Goal: Transaction & Acquisition: Purchase product/service

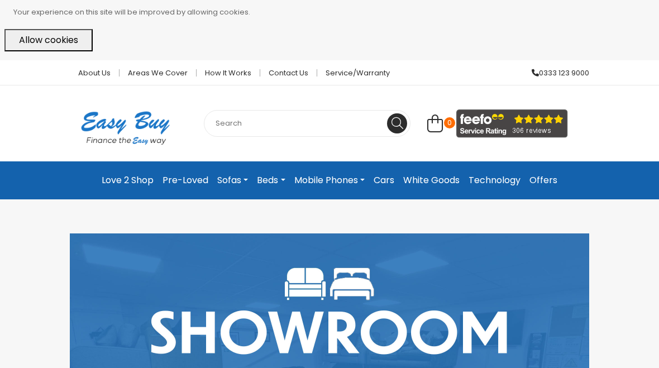
click at [256, 121] on input "text" at bounding box center [307, 123] width 207 height 27
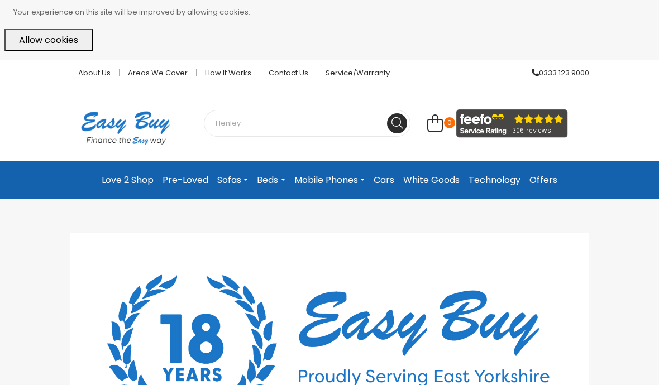
type input "Henley"
click at [397, 122] on button at bounding box center [397, 123] width 20 height 20
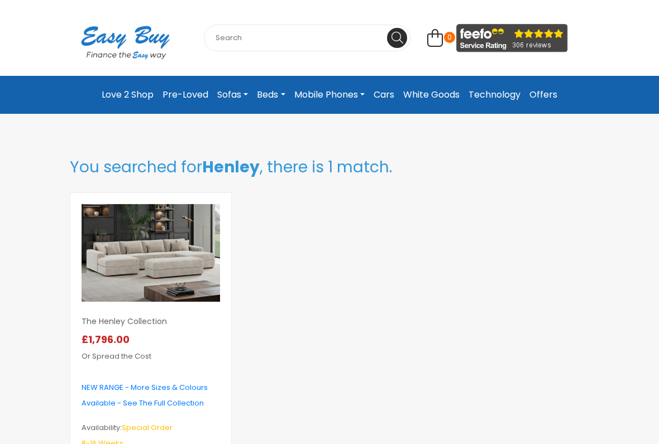
scroll to position [123, 0]
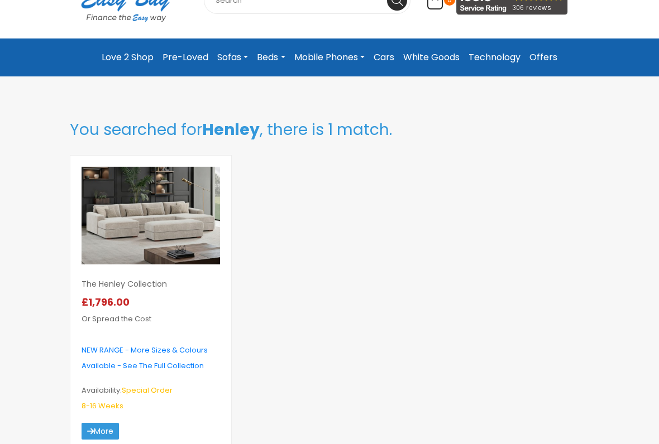
click at [169, 203] on img at bounding box center [151, 216] width 138 height 98
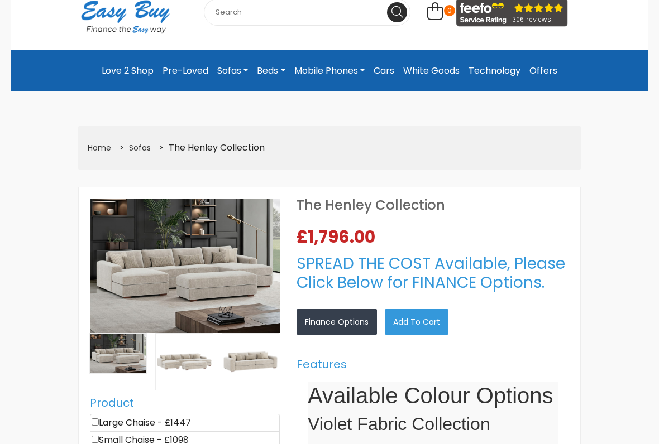
select select "104"
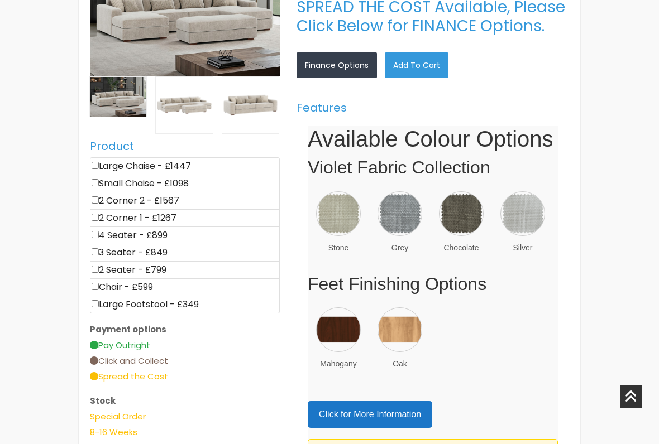
scroll to position [385, 0]
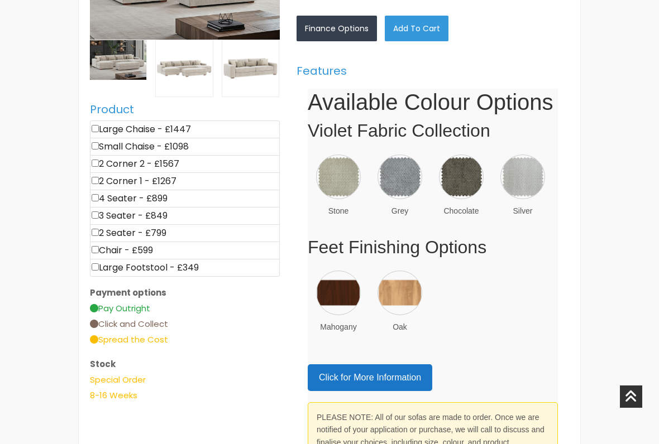
click at [526, 171] on img at bounding box center [522, 177] width 45 height 45
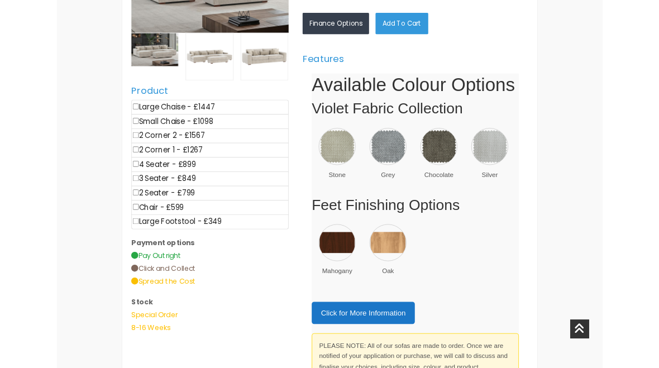
scroll to position [453, 0]
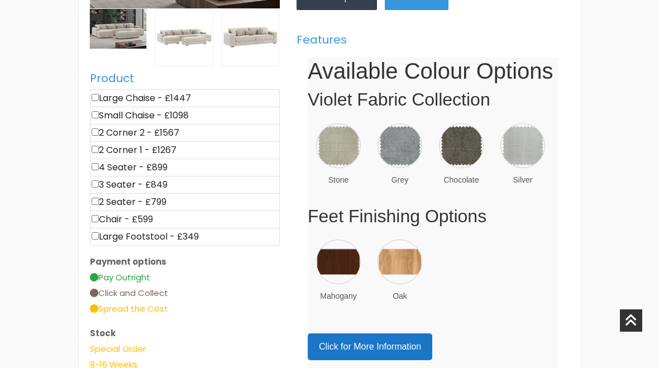
click at [0, 0] on div "×" at bounding box center [0, 0] width 0 height 0
click at [0, 0] on link "×" at bounding box center [0, 0] width 0 height 0
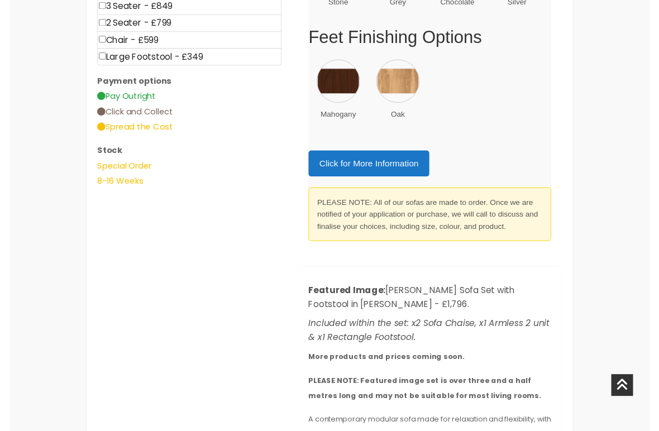
scroll to position [562, 0]
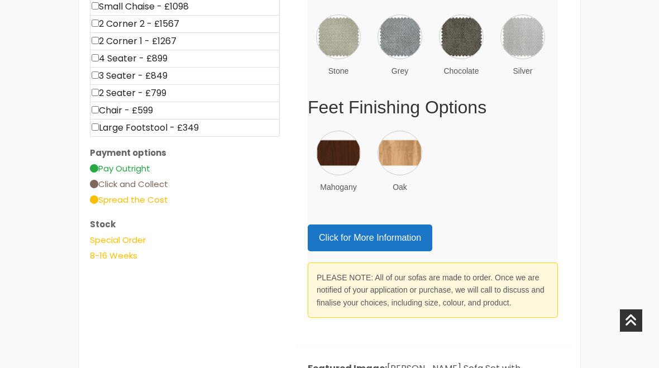
click at [332, 228] on link "Click for More Information" at bounding box center [370, 237] width 124 height 27
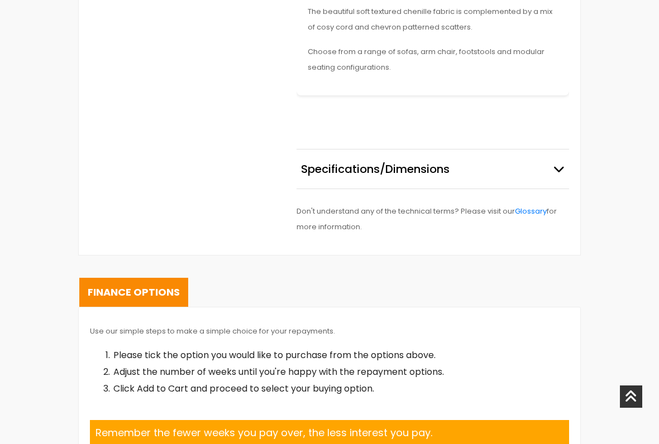
scroll to position [1150, 0]
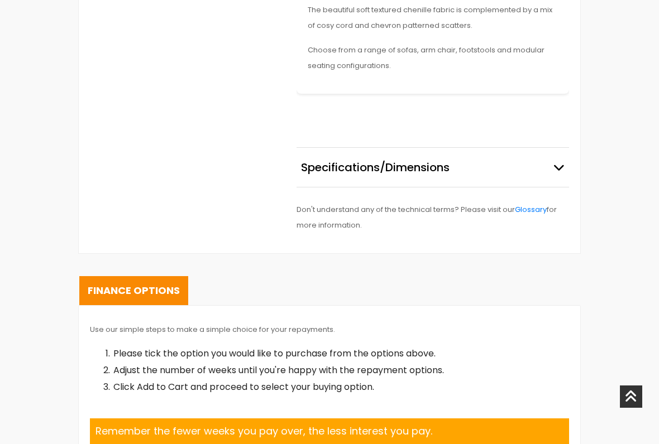
click at [346, 160] on span "Specifications/Dimensions" at bounding box center [375, 167] width 148 height 17
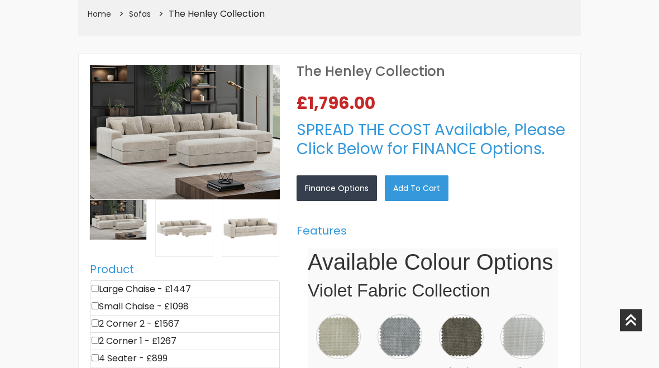
scroll to position [262, 0]
click at [528, 327] on img at bounding box center [522, 336] width 45 height 45
click at [0, 0] on link "×" at bounding box center [0, 0] width 0 height 0
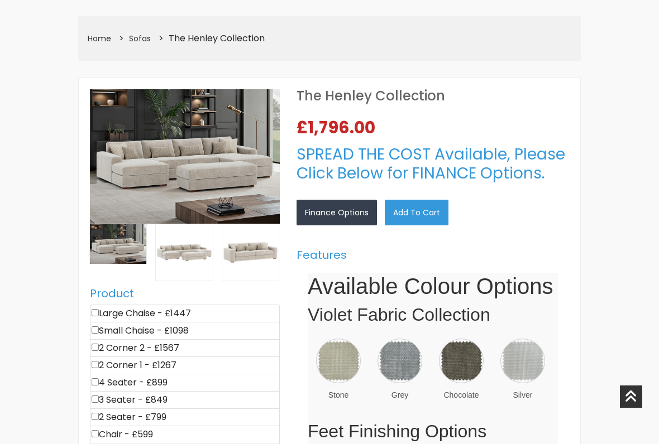
scroll to position [239, 0]
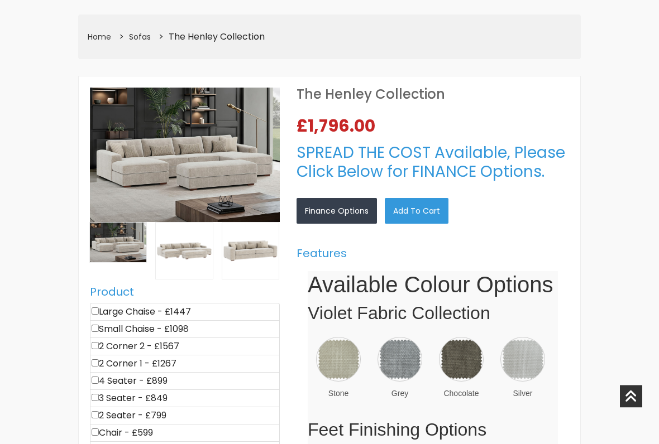
click at [420, 212] on link "Add to Cart" at bounding box center [417, 212] width 64 height 26
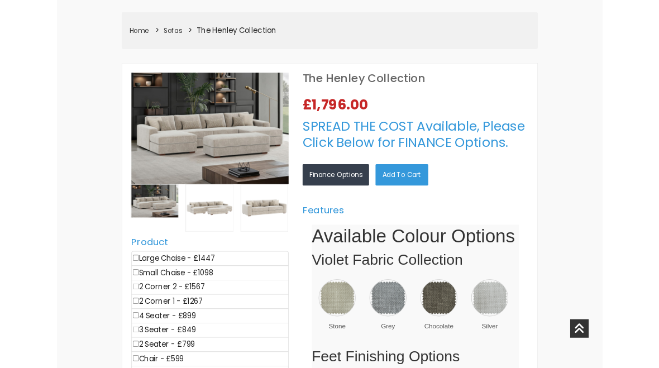
scroll to position [0, 0]
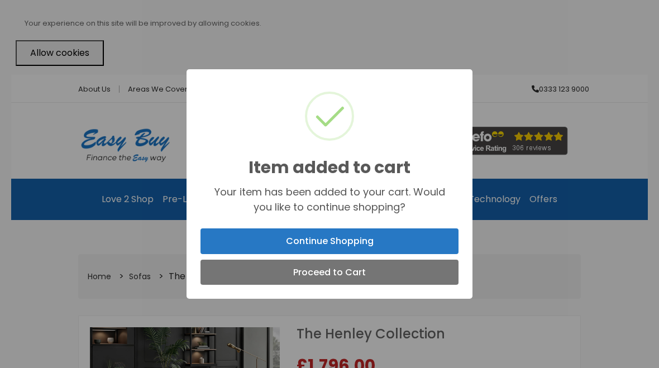
click at [248, 277] on button "Proceed to Cart" at bounding box center [329, 273] width 258 height 26
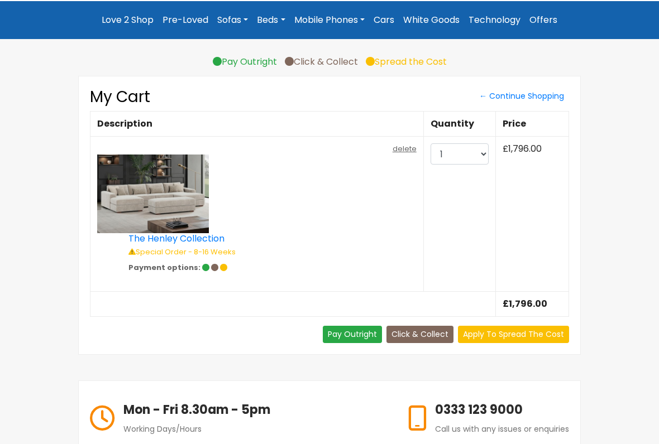
scroll to position [160, 0]
click at [338, 332] on link "Pay Outright" at bounding box center [352, 334] width 59 height 17
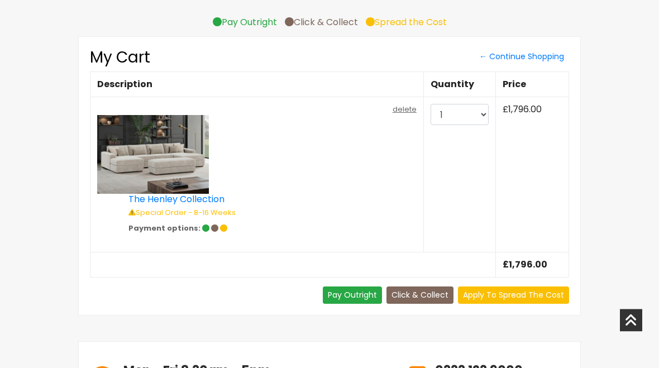
scroll to position [0, 0]
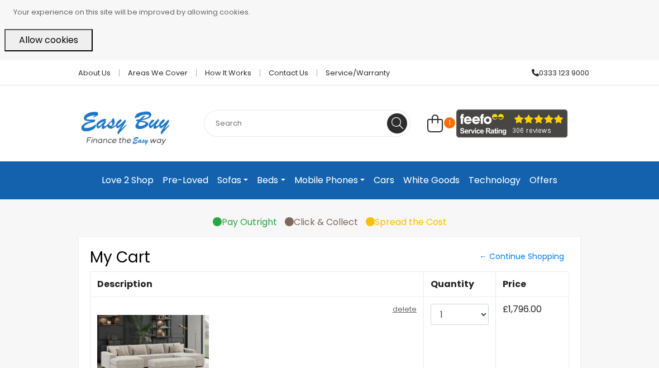
click at [224, 186] on link "Sofas" at bounding box center [233, 180] width 40 height 20
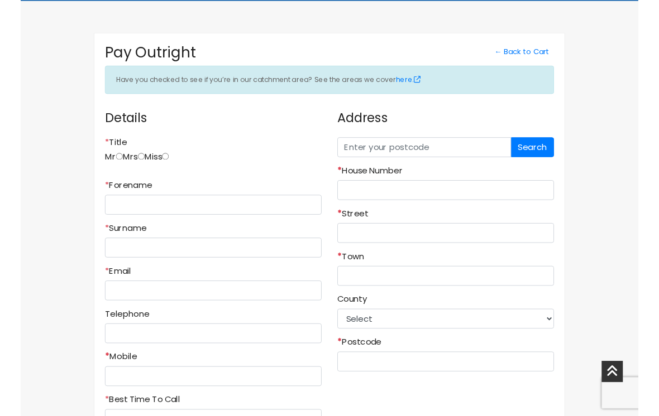
scroll to position [203, 0]
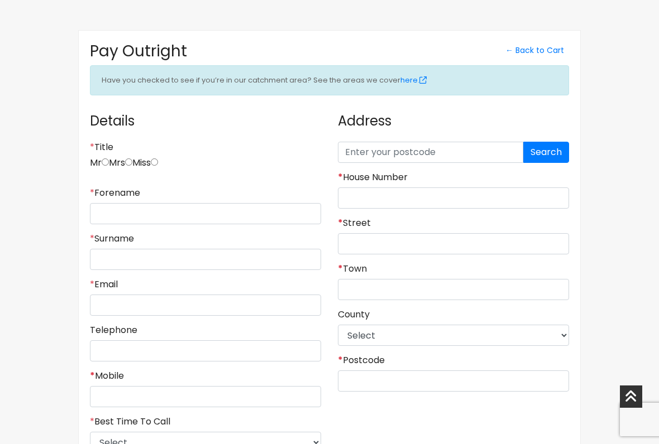
click at [158, 159] on input "radio" at bounding box center [154, 162] width 7 height 7
radio input "true"
click at [106, 208] on input "* Forename" at bounding box center [205, 213] width 231 height 21
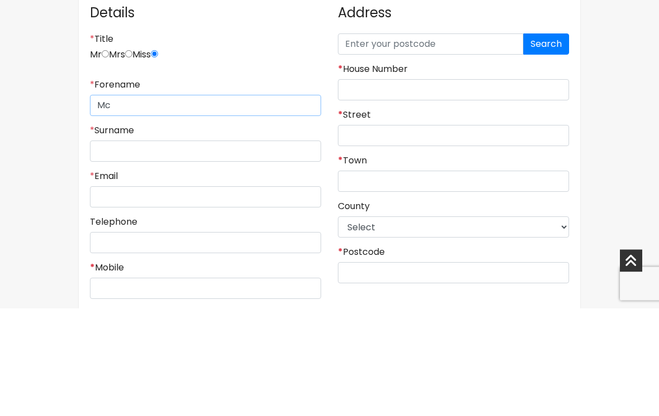
type input "M"
type input "Yvonne"
click at [106, 249] on input "* Surname" at bounding box center [205, 259] width 231 height 21
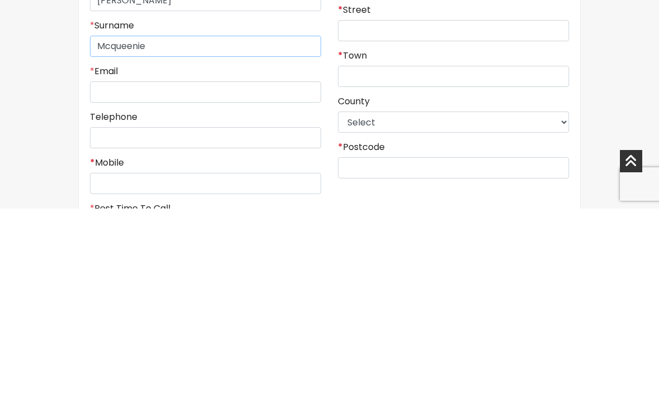
scroll to position [210, 0]
type input "Mcqueenie"
click at [109, 272] on div "* Email" at bounding box center [205, 290] width 231 height 37
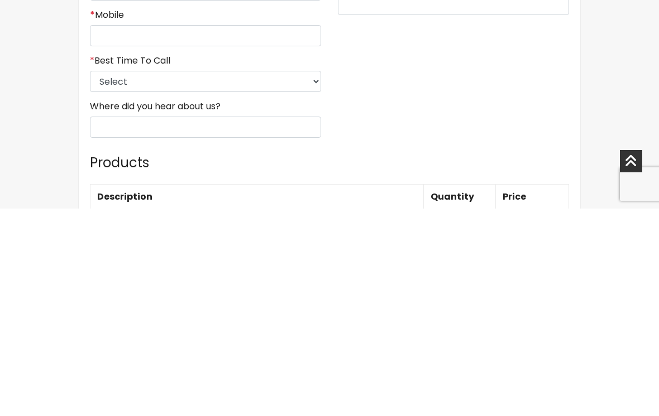
type input "yvonnejeanmcq@icloud.com"
click at [308, 279] on select "Select 9am-12pm 12pm-3pm 3pm-6pm 6pm-8pm Any Time" at bounding box center [205, 289] width 231 height 21
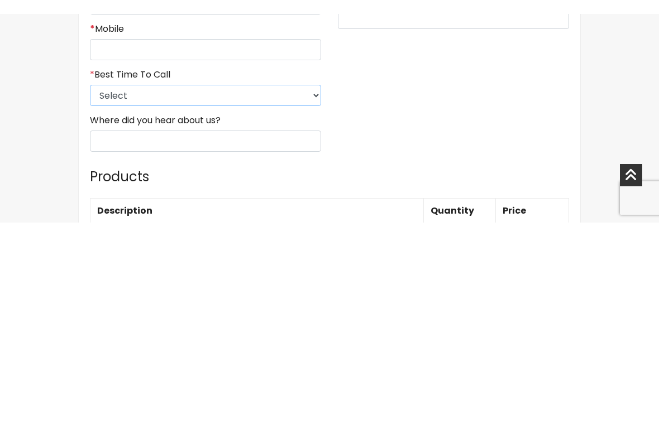
scroll to position [581, 0]
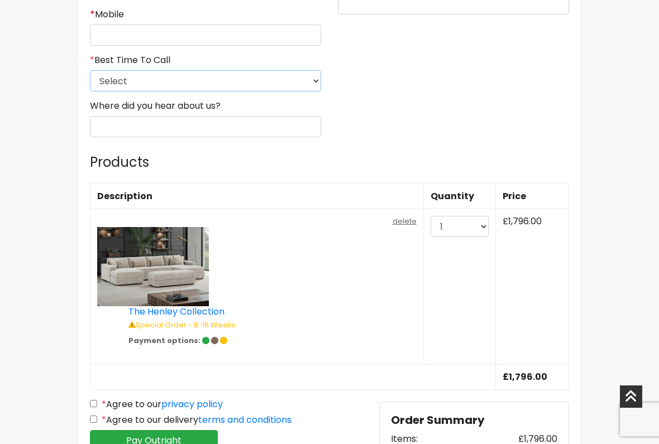
select select "4"
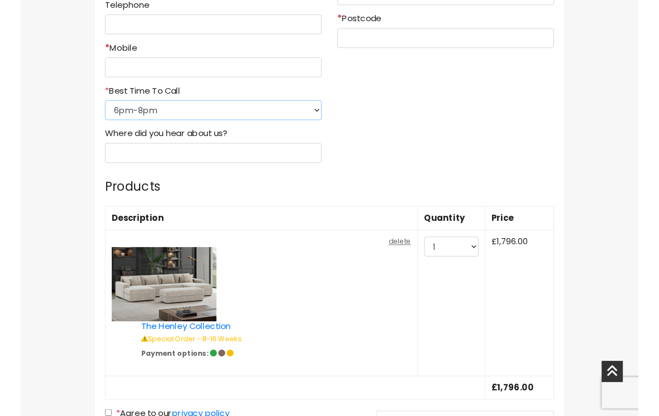
scroll to position [534, 0]
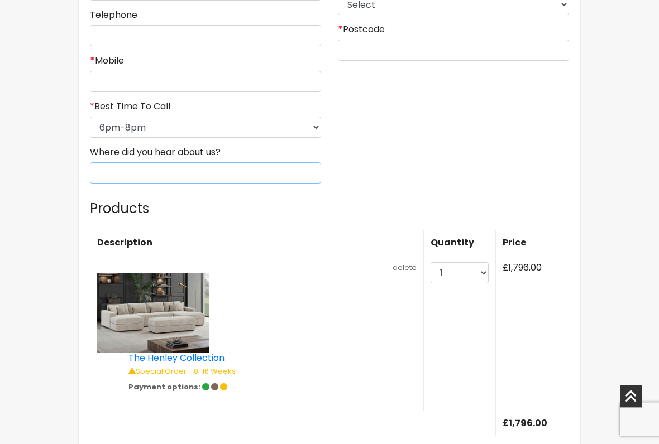
click at [294, 169] on input "Where did you hear about us?" at bounding box center [205, 173] width 231 height 21
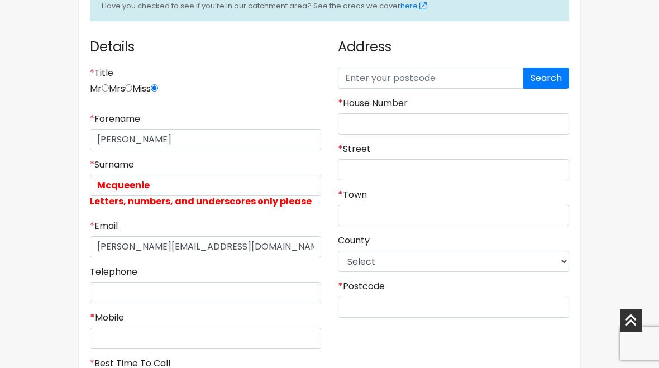
scroll to position [259, 0]
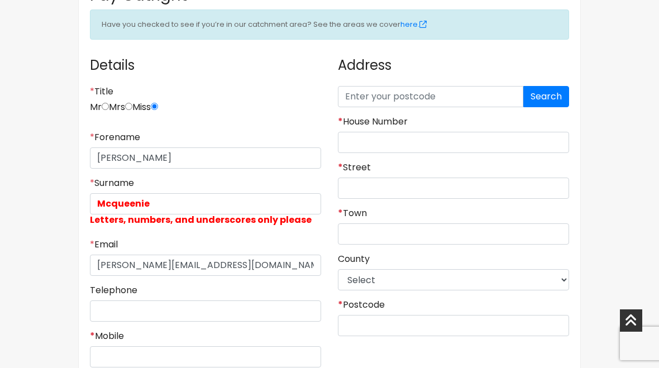
type input "Google"
click at [421, 101] on input "text" at bounding box center [430, 96] width 185 height 21
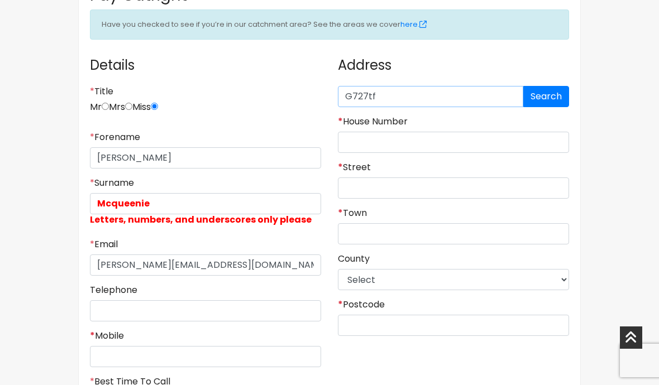
type input "G727tf"
click at [552, 89] on button "Search" at bounding box center [546, 96] width 46 height 21
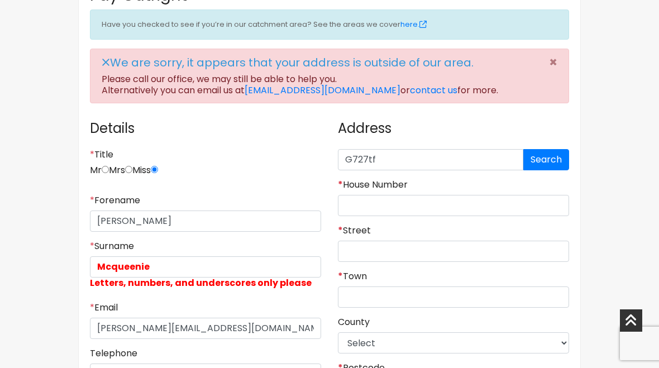
click at [423, 24] on icon at bounding box center [422, 24] width 7 height 7
click at [284, 84] on link "[EMAIL_ADDRESS][DOMAIN_NAME]" at bounding box center [323, 90] width 156 height 13
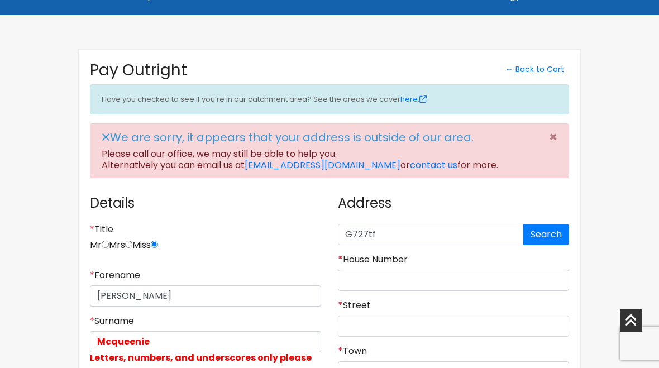
scroll to position [0, 0]
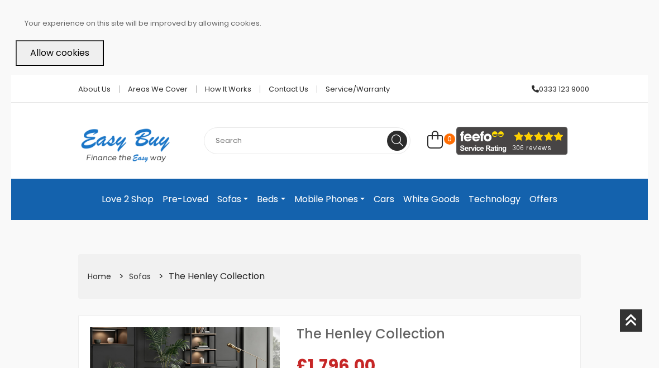
select select "104"
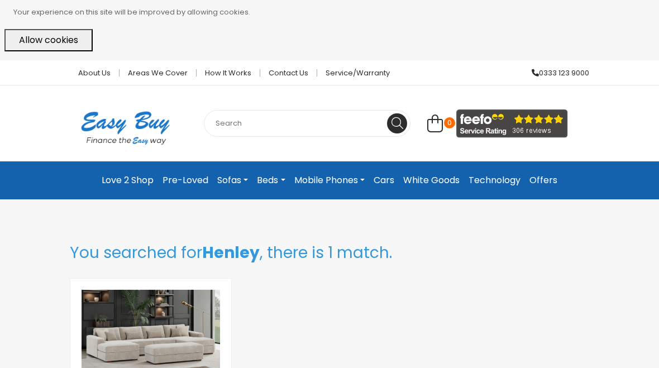
scroll to position [154, 0]
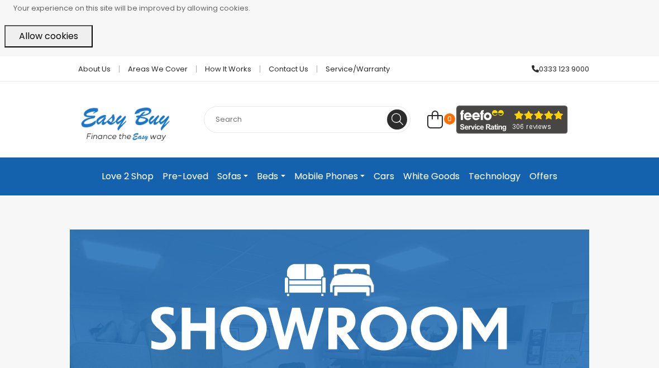
scroll to position [3, 0]
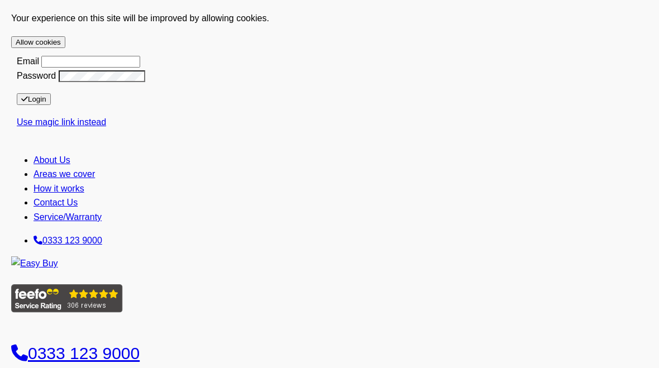
select select "104"
